Goal: Task Accomplishment & Management: Manage account settings

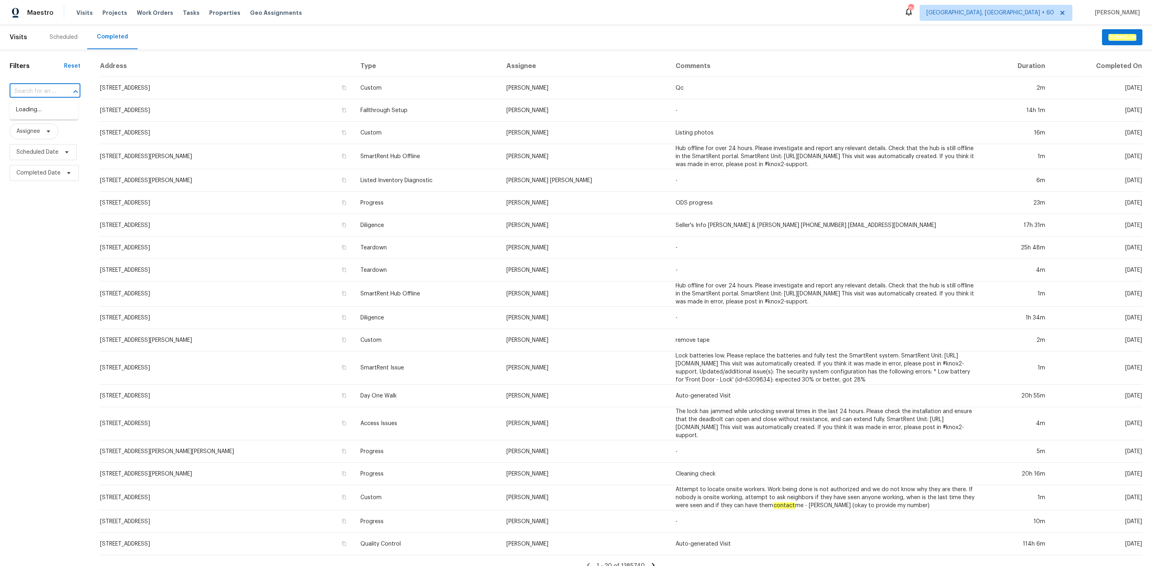
click at [20, 92] on input "text" at bounding box center [34, 91] width 48 height 12
paste input "[STREET_ADDRESS][PERSON_NAME]"
type input "[STREET_ADDRESS]"
click at [49, 120] on li "[STREET_ADDRESS][PERSON_NAME]" at bounding box center [44, 114] width 69 height 22
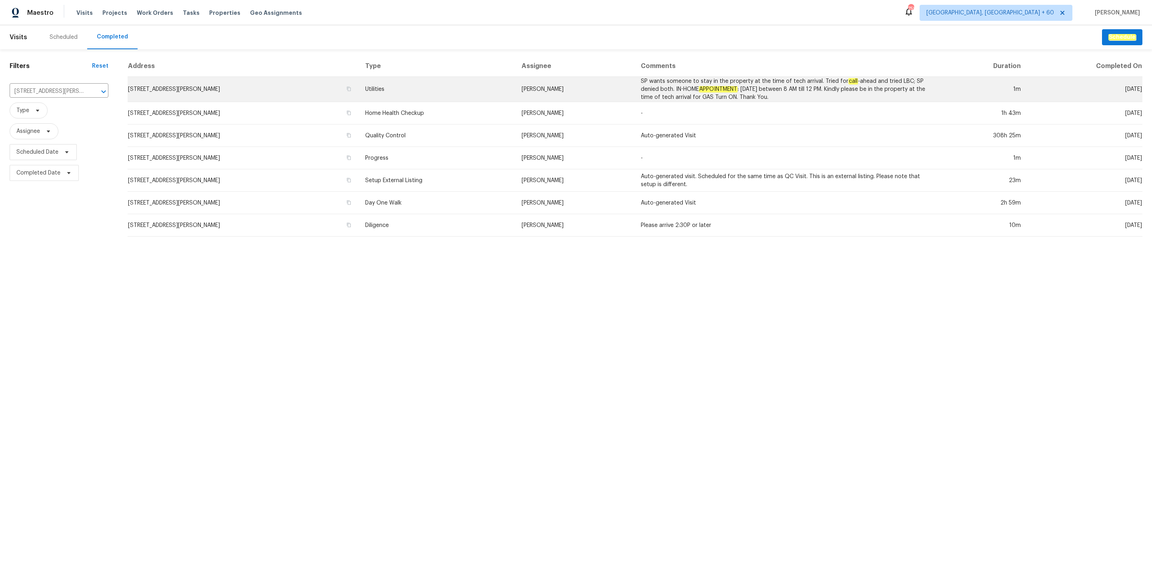
click at [389, 100] on td "Utilities" at bounding box center [437, 89] width 156 height 25
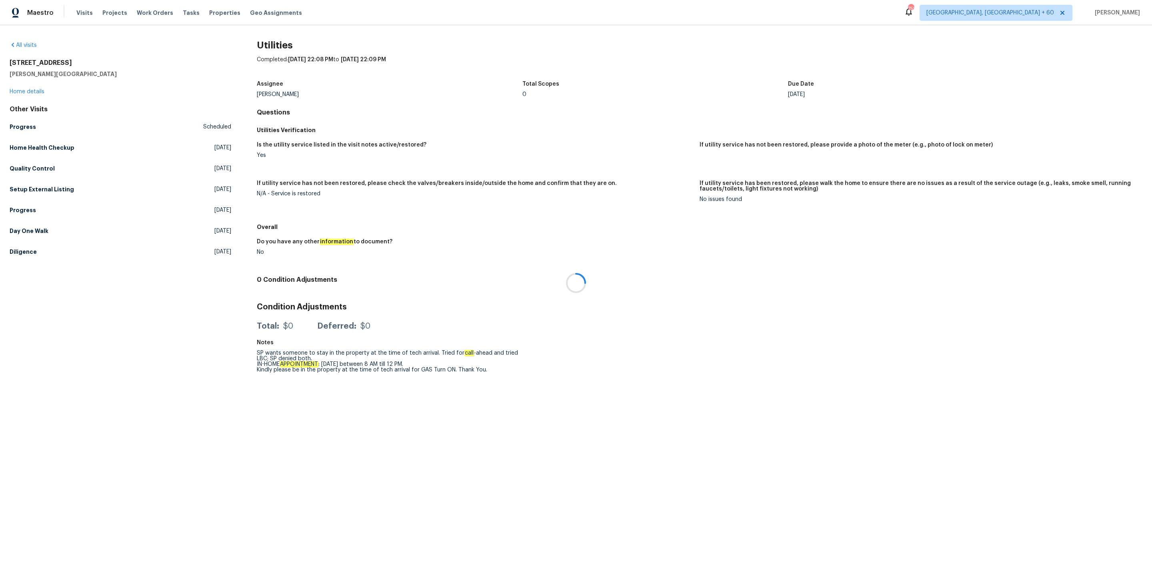
click at [38, 92] on div at bounding box center [576, 283] width 1152 height 566
click at [34, 92] on link "Home details" at bounding box center [27, 92] width 35 height 6
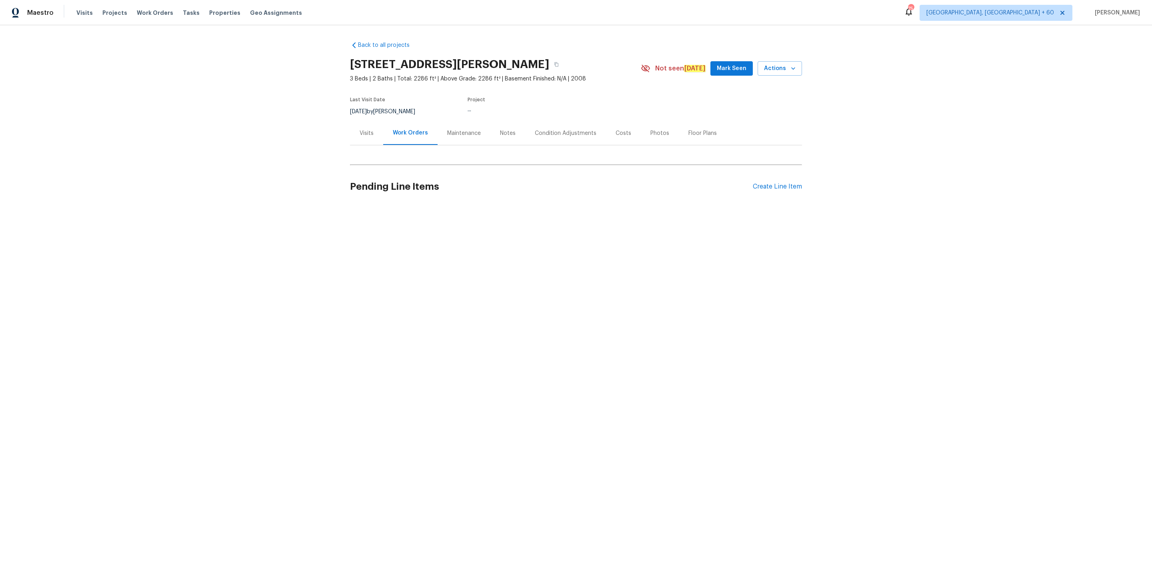
click at [650, 135] on div "Photos" at bounding box center [659, 133] width 19 height 8
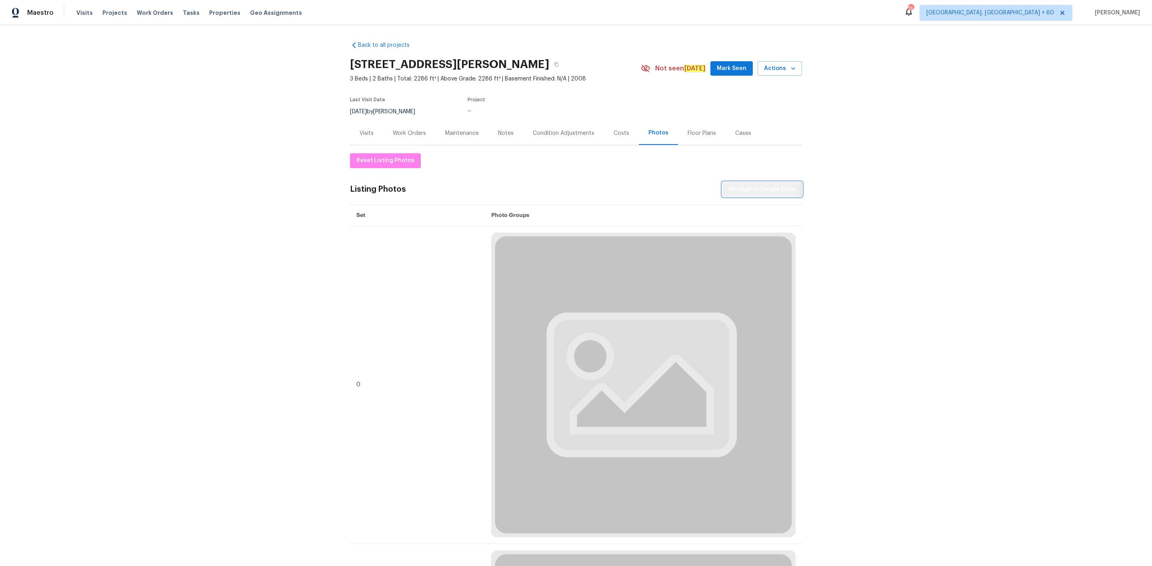
click at [742, 190] on span "Manage in Google Drive" at bounding box center [762, 189] width 67 height 10
click at [401, 156] on span "Reset Listing Photos" at bounding box center [385, 161] width 58 height 10
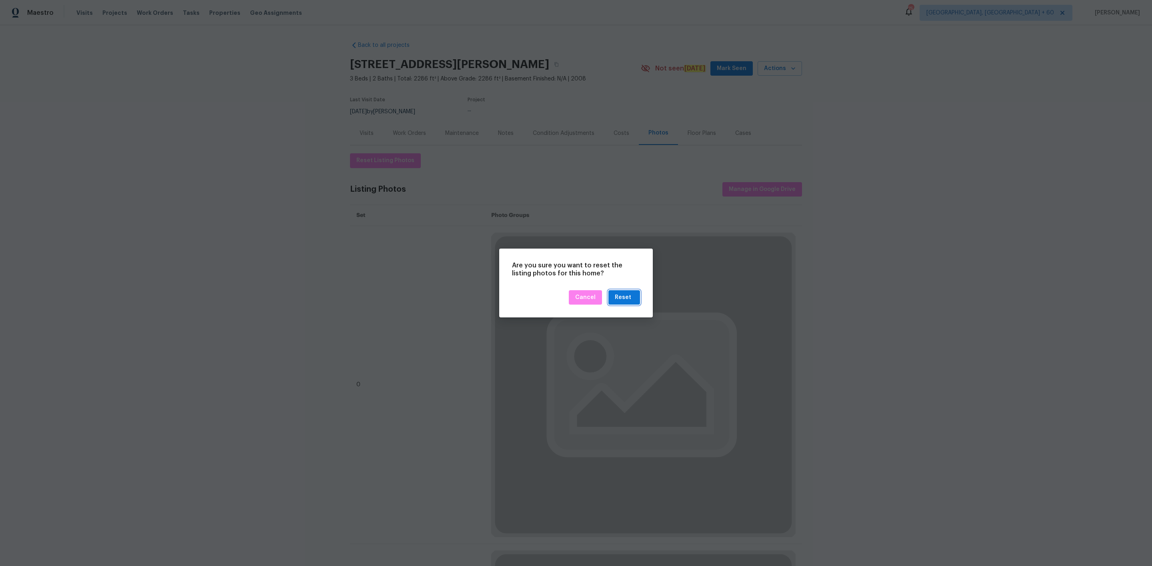
click at [626, 294] on div "Reset" at bounding box center [623, 297] width 16 height 10
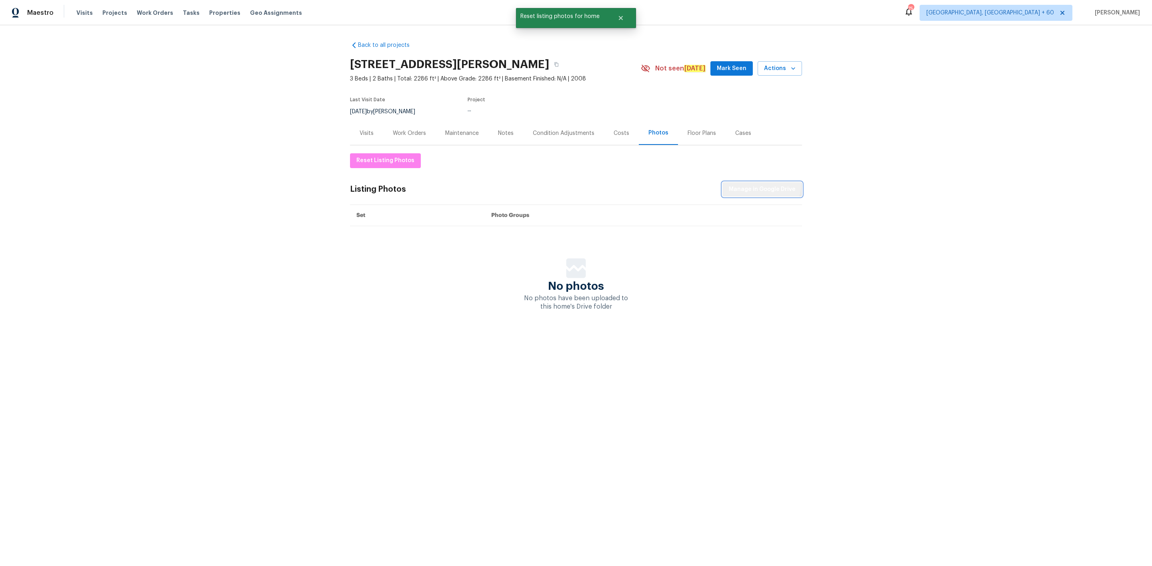
click at [754, 184] on button "Manage in Google Drive" at bounding box center [762, 189] width 80 height 15
